Goal: Check status: Check status

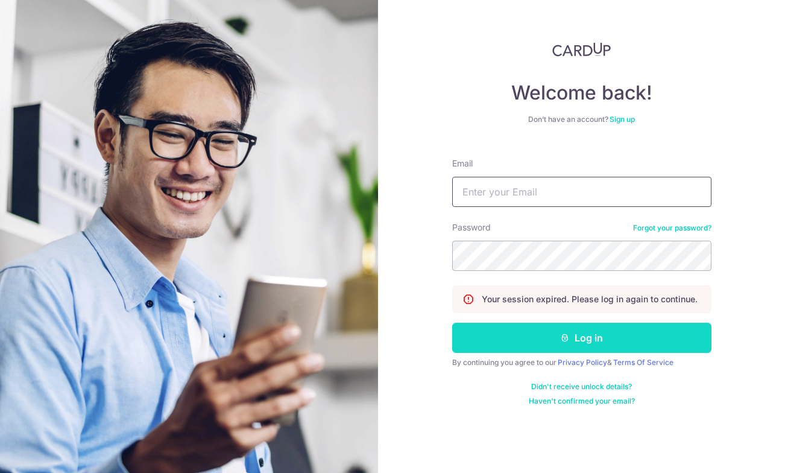
type input "[EMAIL_ADDRESS][DOMAIN_NAME]"
click at [620, 336] on button "Log in" at bounding box center [581, 337] width 259 height 30
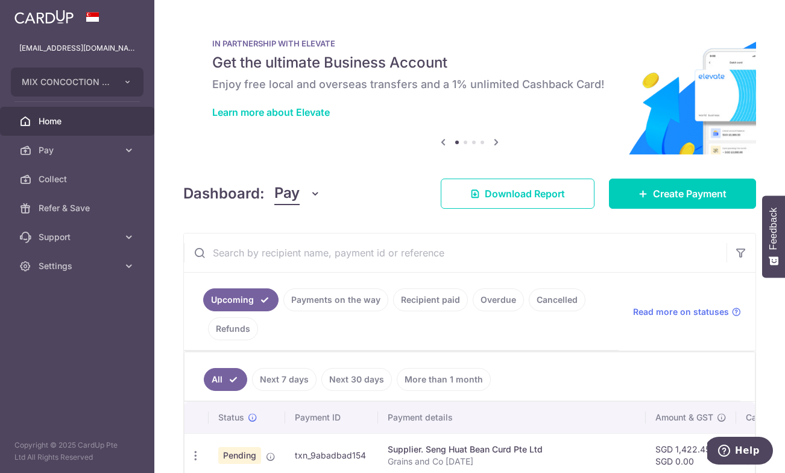
scroll to position [9, 0]
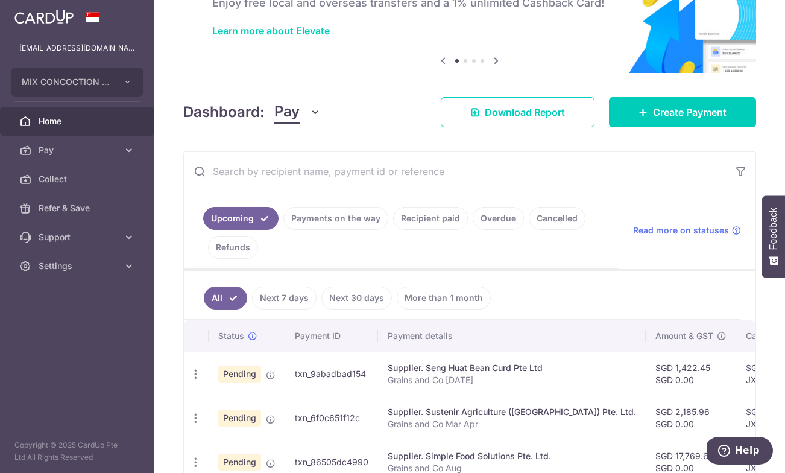
click at [436, 210] on link "Recipient paid" at bounding box center [430, 218] width 75 height 23
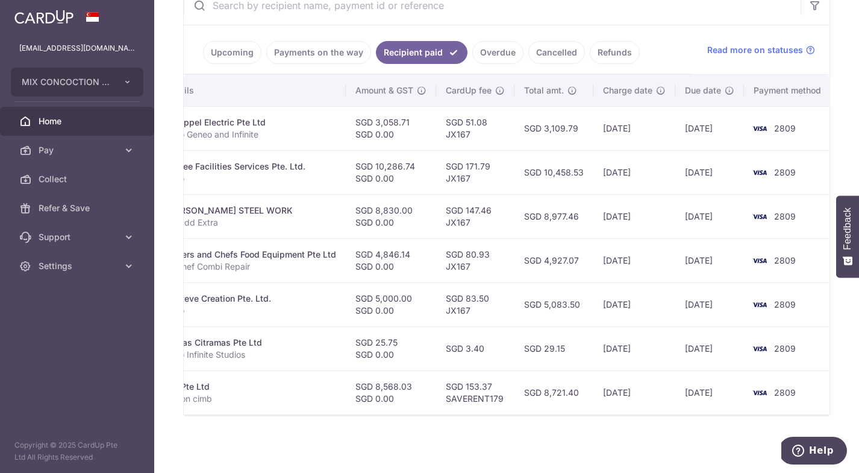
scroll to position [0, 0]
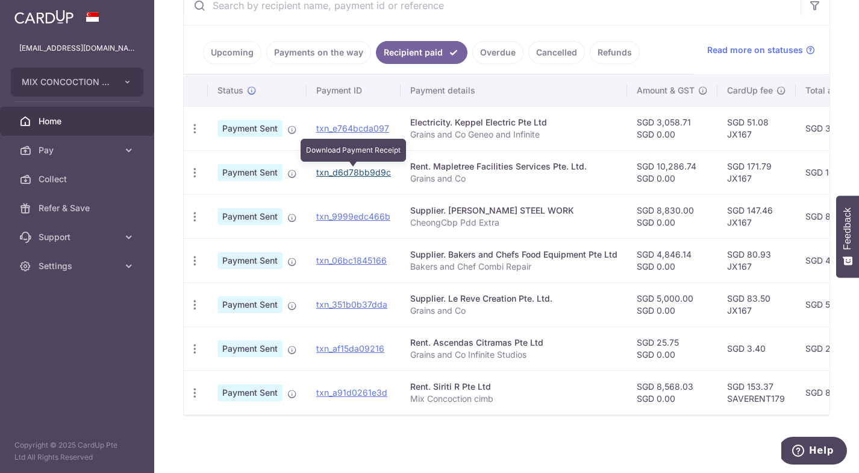
click at [368, 170] on link "txn_d6d78bb9d9c" at bounding box center [353, 172] width 75 height 10
